Goal: Complete application form

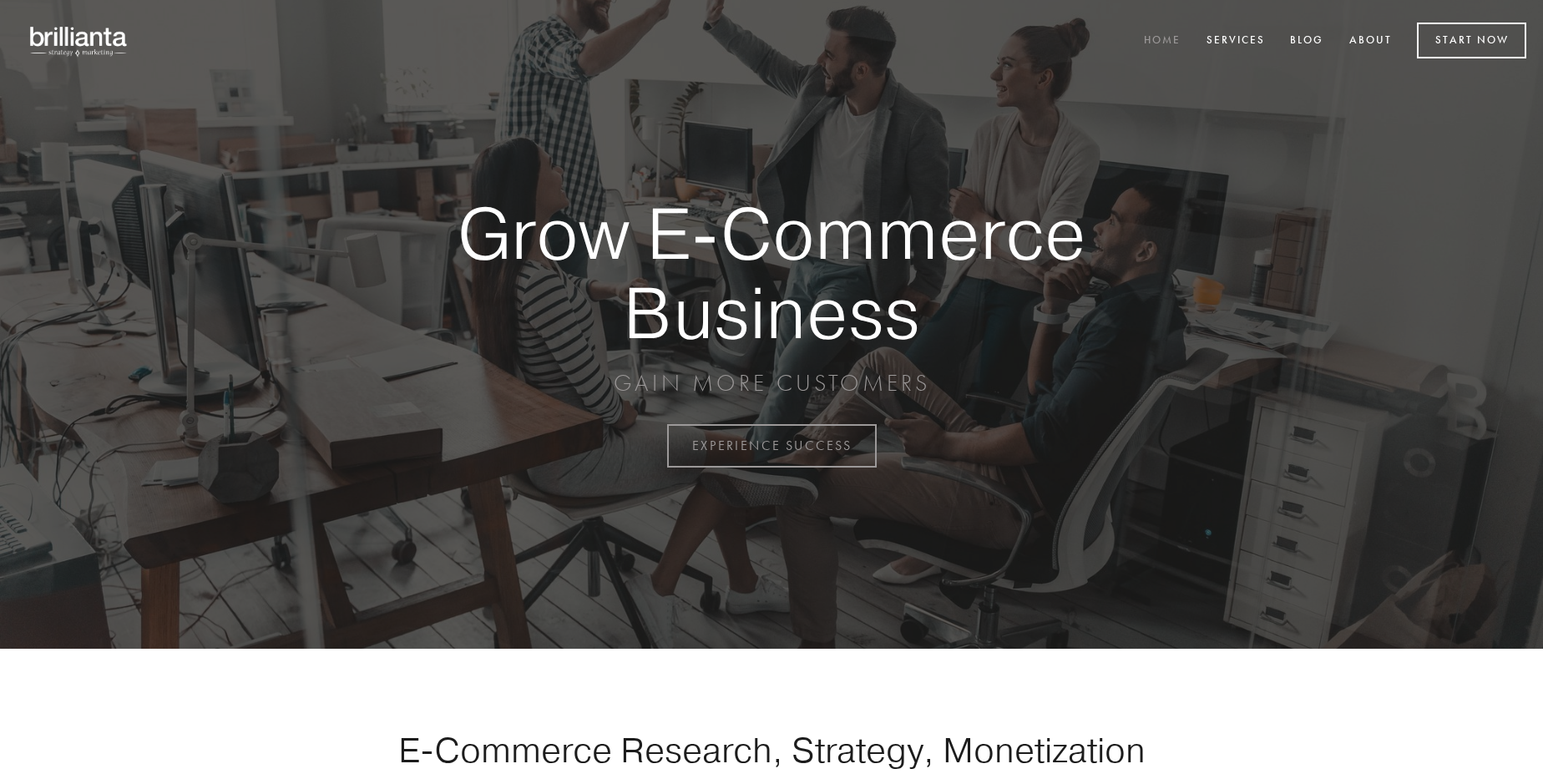
scroll to position [4377, 0]
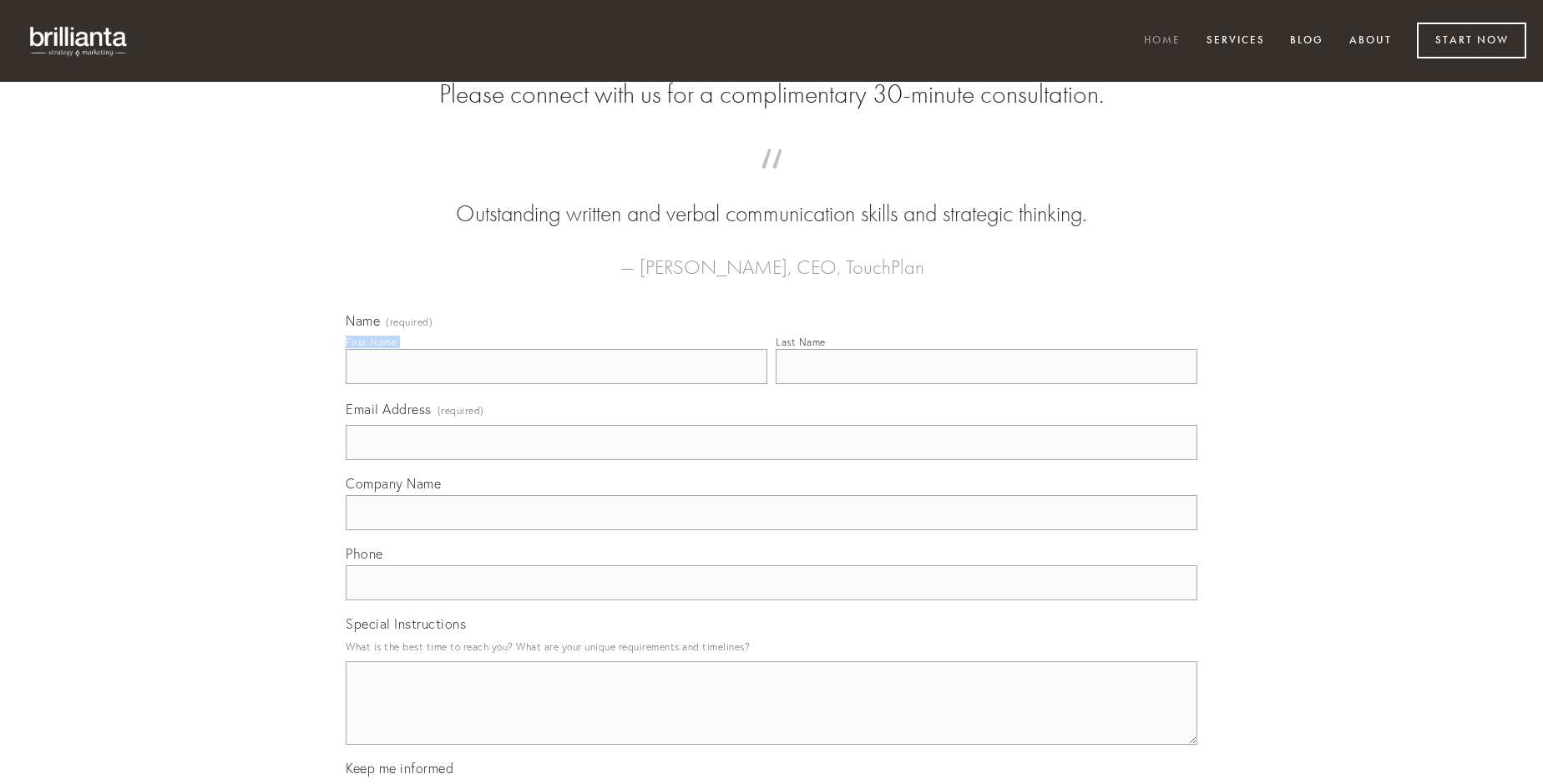
type input "[PERSON_NAME]"
click at [987, 384] on input "Last Name" at bounding box center [987, 366] width 422 height 35
type input "[PERSON_NAME]"
click at [772, 460] on input "Email Address (required)" at bounding box center [771, 442] width 852 height 35
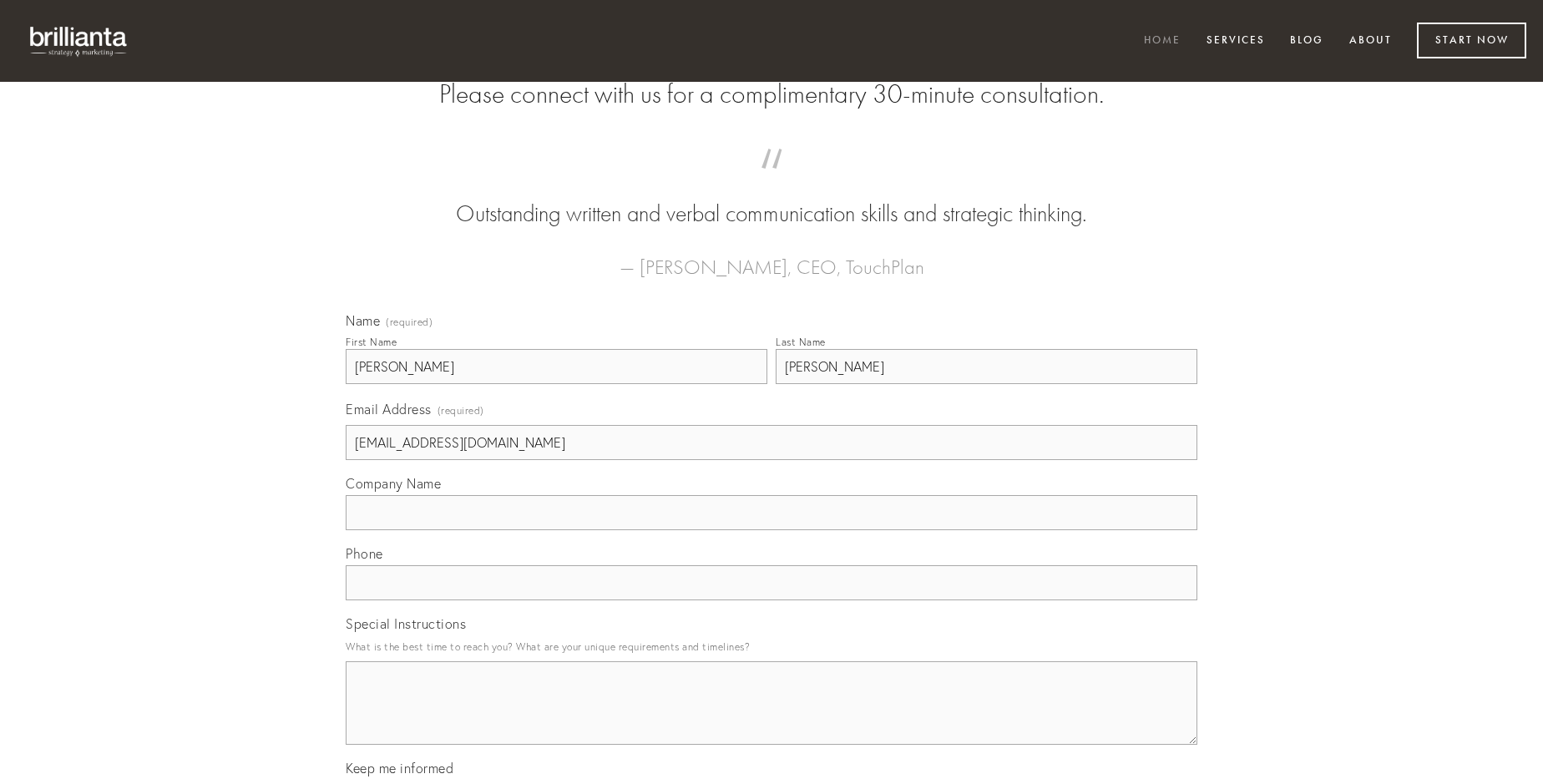
type input "[EMAIL_ADDRESS][DOMAIN_NAME]"
click at [772, 530] on input "Company Name" at bounding box center [771, 512] width 852 height 35
type input "copia"
click at [772, 600] on input "text" at bounding box center [771, 583] width 852 height 35
click at [772, 718] on textarea "Special Instructions" at bounding box center [771, 703] width 852 height 83
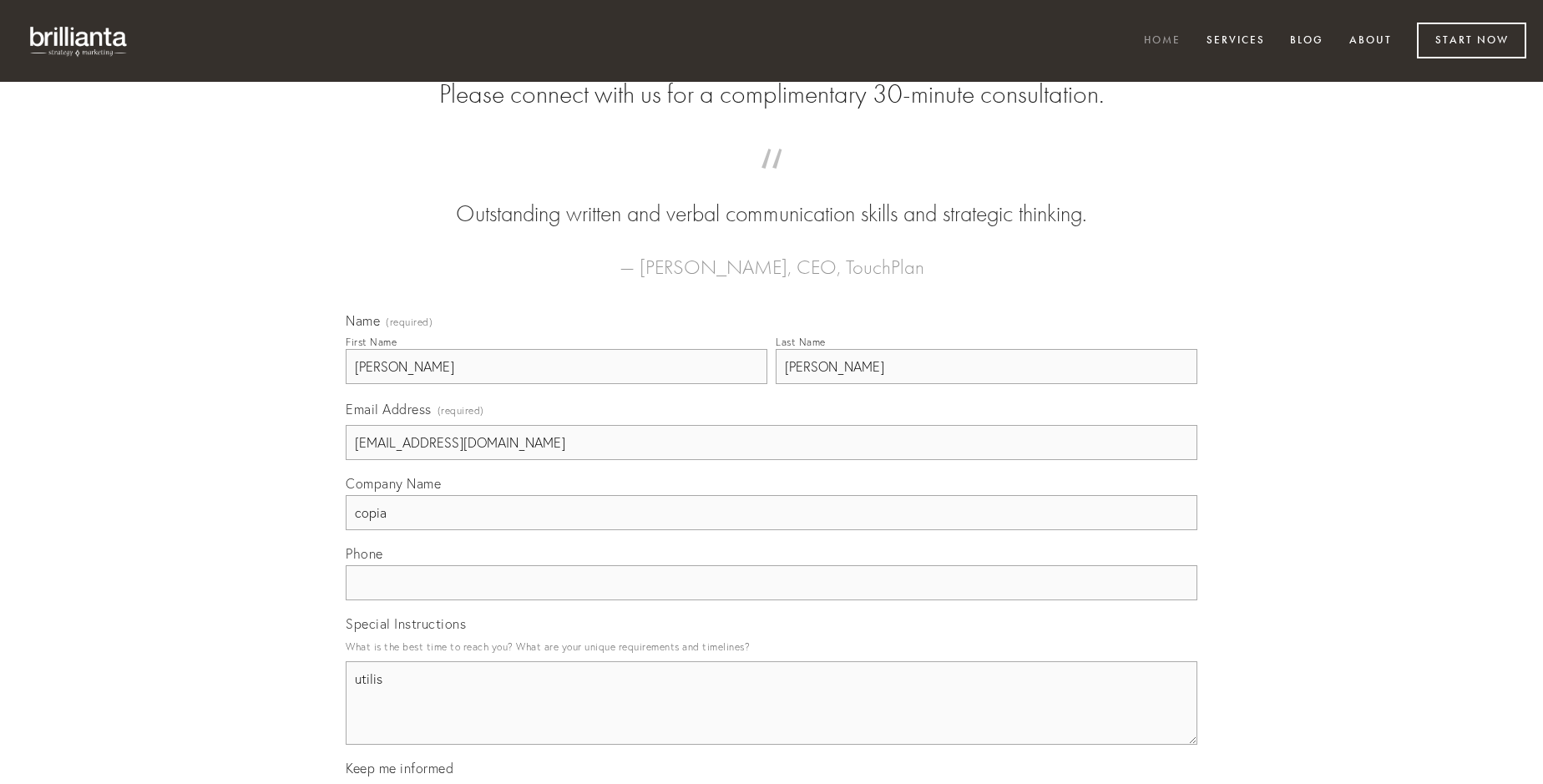
type textarea "utilis"
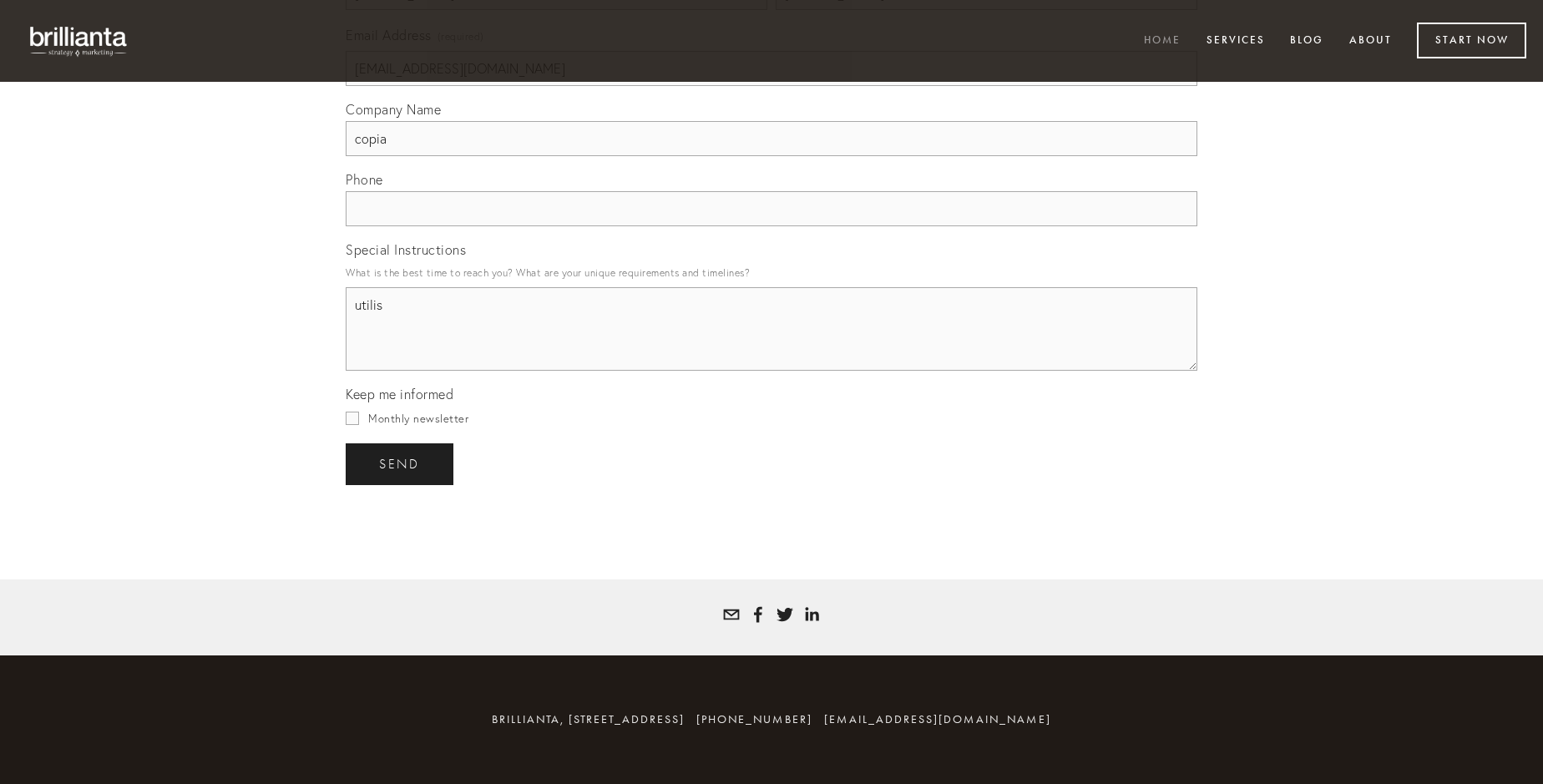
click at [401, 464] on span "send" at bounding box center [400, 465] width 41 height 15
